Goal: Information Seeking & Learning: Learn about a topic

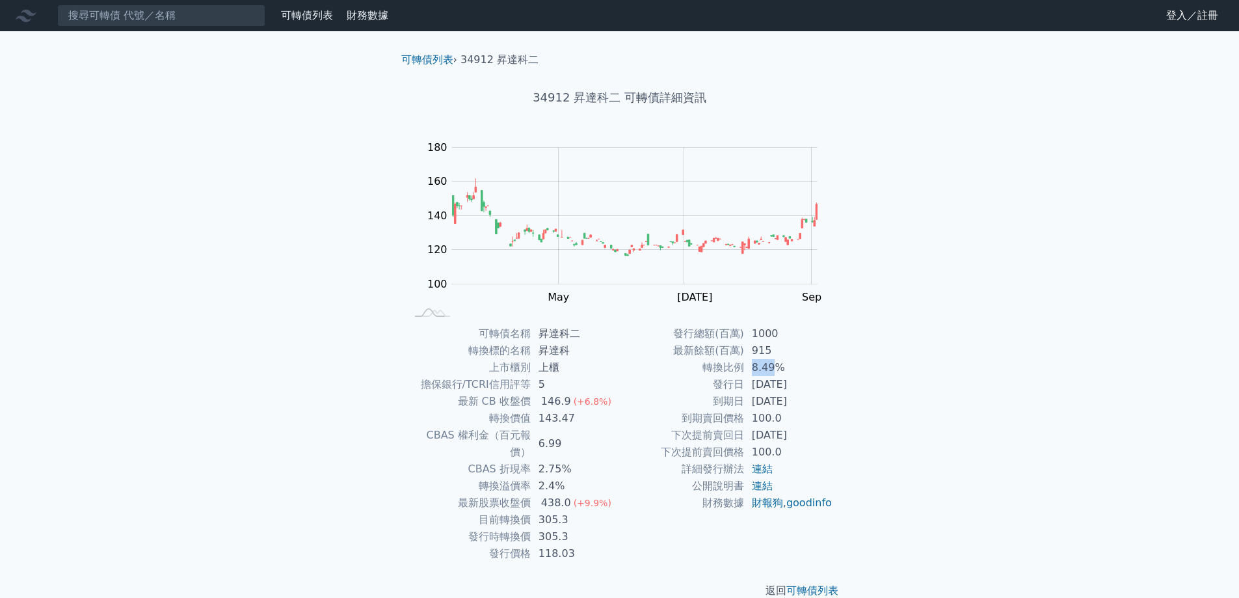
drag, startPoint x: 775, startPoint y: 369, endPoint x: 749, endPoint y: 369, distance: 26.0
click at [749, 369] on td "8.49%" at bounding box center [788, 367] width 89 height 17
drag, startPoint x: 754, startPoint y: 369, endPoint x: 783, endPoint y: 368, distance: 28.6
click at [783, 368] on td "8.49%" at bounding box center [788, 367] width 89 height 17
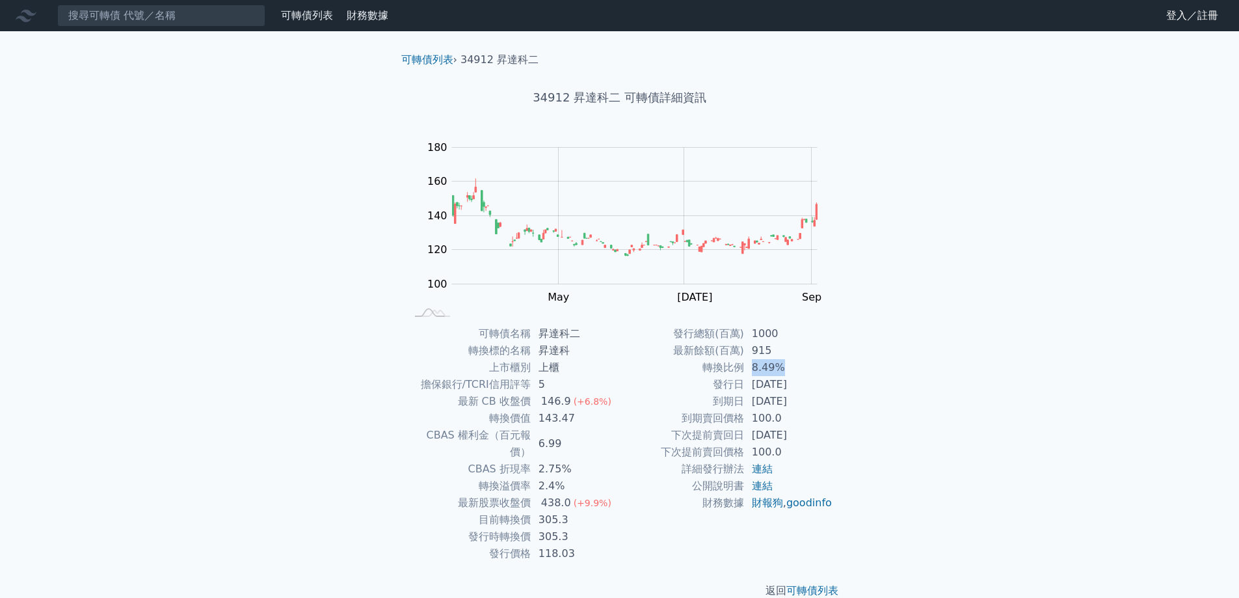
click at [783, 368] on td "8.49%" at bounding box center [788, 367] width 89 height 17
drag, startPoint x: 777, startPoint y: 333, endPoint x: 756, endPoint y: 332, distance: 20.2
click at [756, 332] on td "1000" at bounding box center [788, 333] width 89 height 17
drag, startPoint x: 781, startPoint y: 349, endPoint x: 738, endPoint y: 349, distance: 42.9
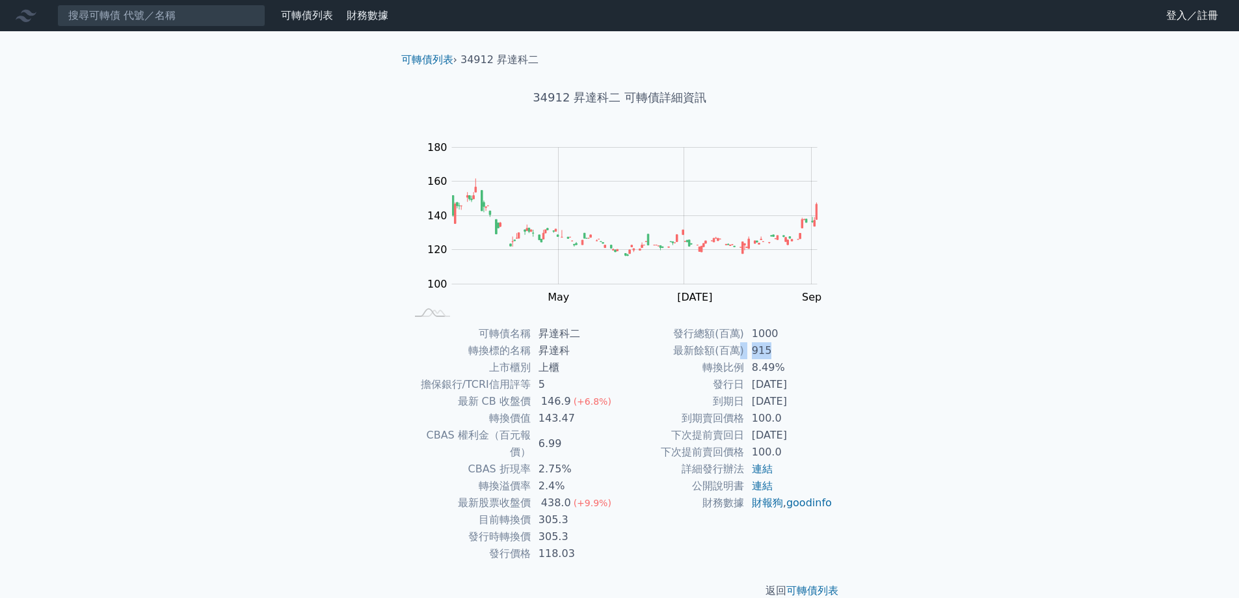
click at [738, 349] on tr "最新餘額(百萬) 915" at bounding box center [726, 350] width 213 height 17
click at [738, 349] on td "最新餘額(百萬)" at bounding box center [682, 350] width 124 height 17
